Goal: Find specific page/section: Find specific page/section

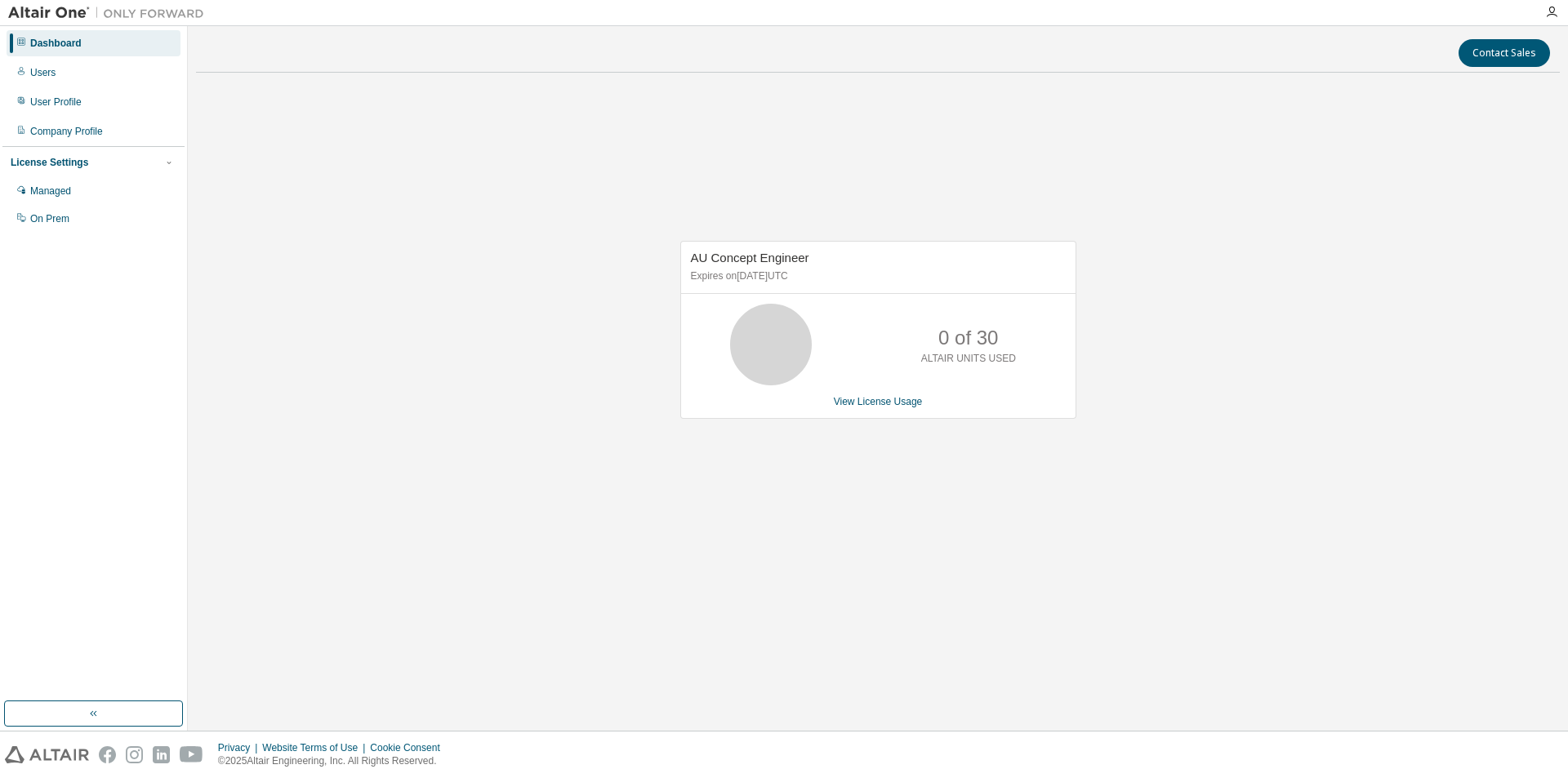
click at [56, 15] on img at bounding box center [111, 13] width 205 height 17
click at [25, 66] on div at bounding box center [21, 73] width 10 height 13
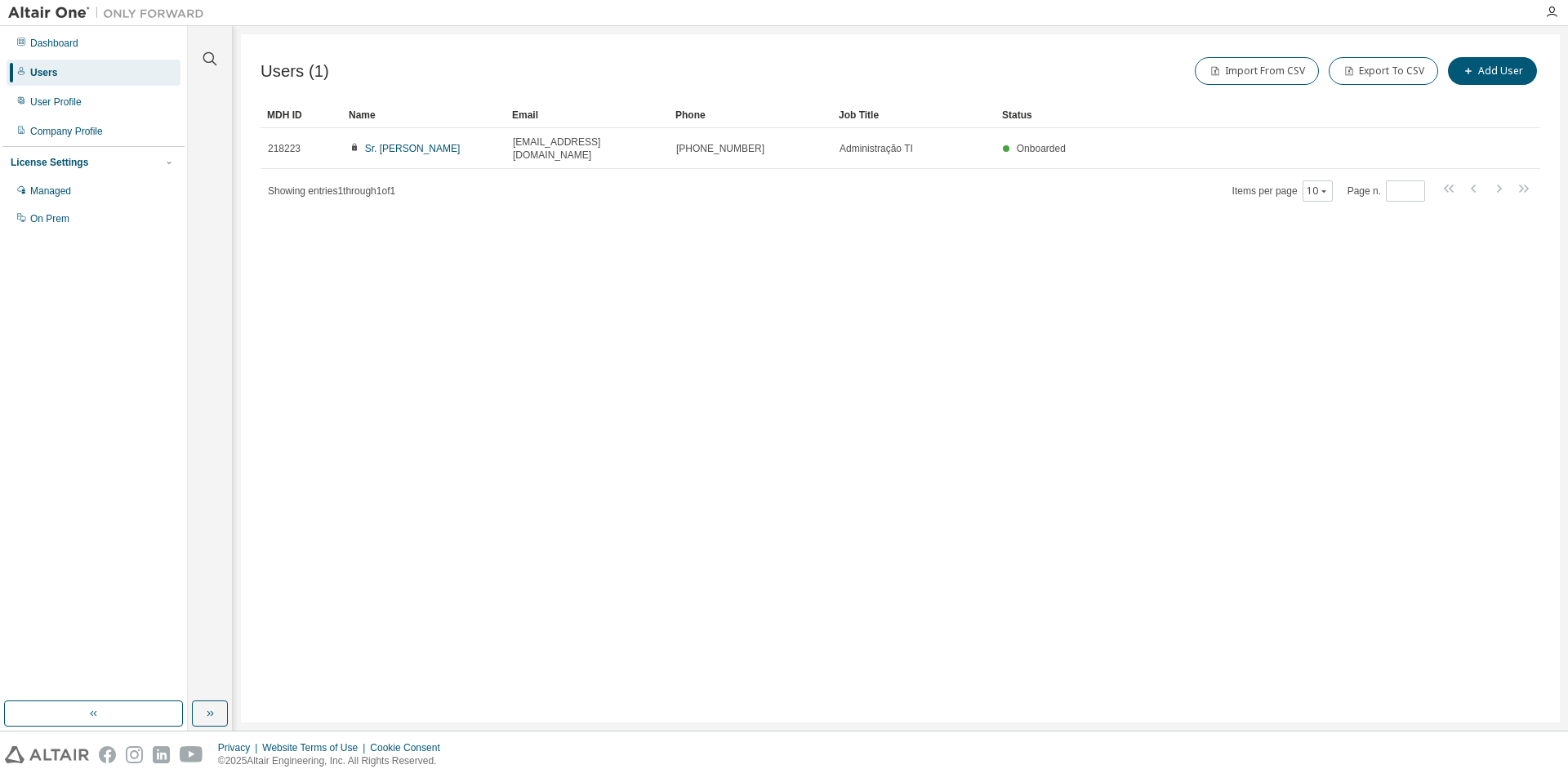
click at [124, 10] on img at bounding box center [111, 13] width 205 height 17
